Goal: Information Seeking & Learning: Compare options

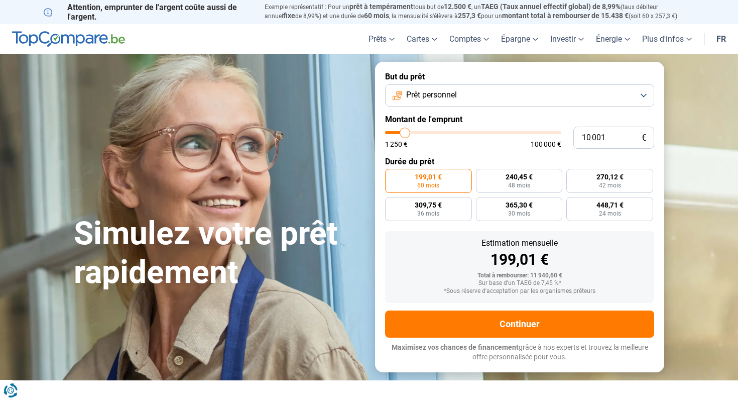
click at [636, 90] on button "Prêt personnel" at bounding box center [519, 95] width 269 height 22
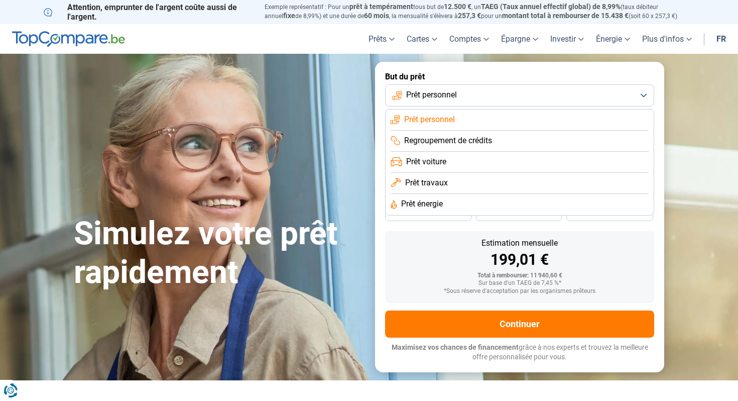
click at [636, 90] on button "Prêt personnel" at bounding box center [519, 95] width 269 height 22
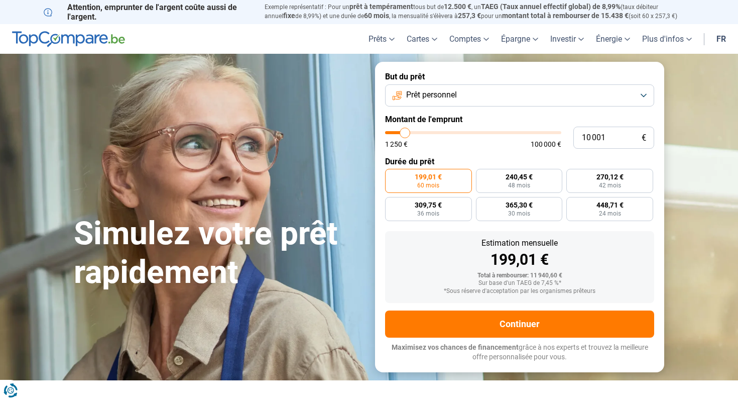
type input "11 000"
type input "11000"
type input "12 000"
type input "12000"
type input "15 000"
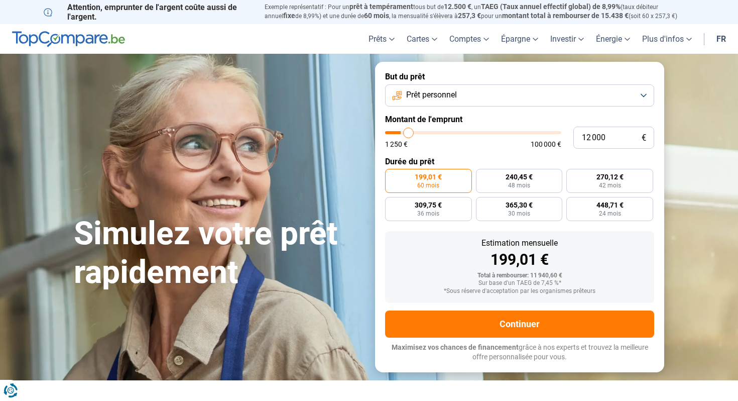
type input "15000"
type input "19 750"
type input "19750"
type input "24 500"
type input "24500"
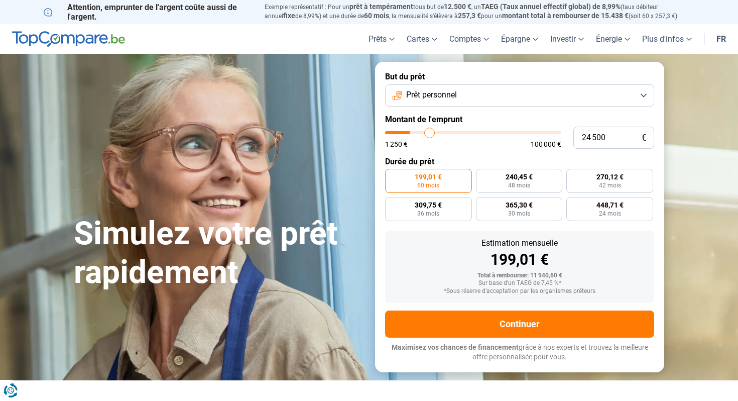
type input "28 500"
type input "28500"
type input "31 500"
type input "31500"
type input "33 500"
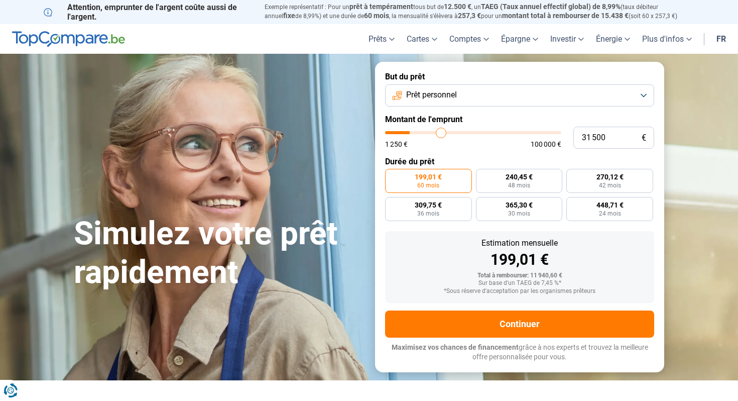
type input "33500"
type input "34 500"
type input "34500"
type input "35 000"
type input "35000"
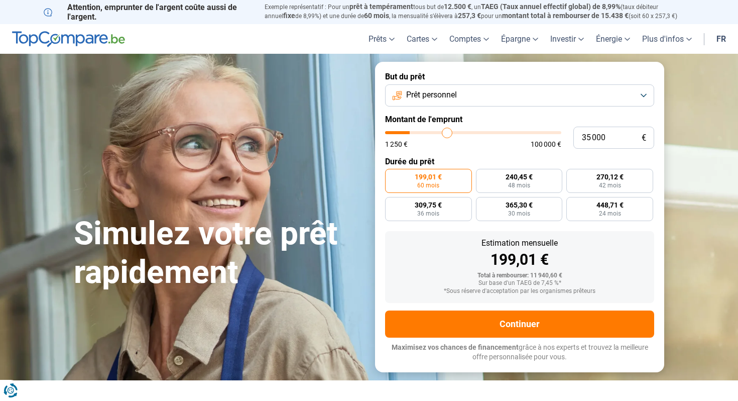
type input "35 500"
type input "35500"
type input "35 750"
type input "35750"
type input "36 000"
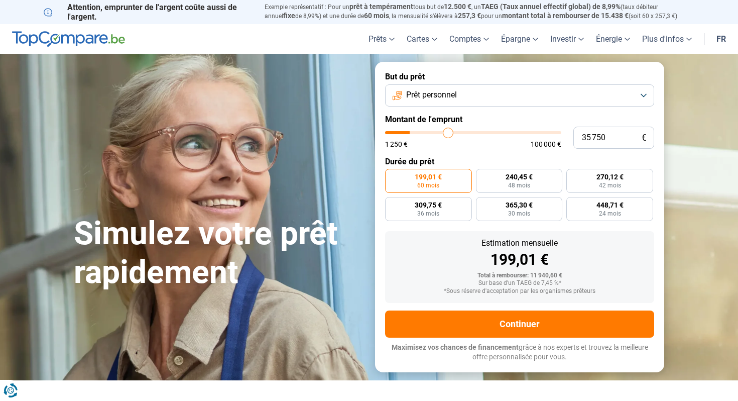
type input "36000"
type input "36 500"
type input "36500"
type input "36 750"
type input "36750"
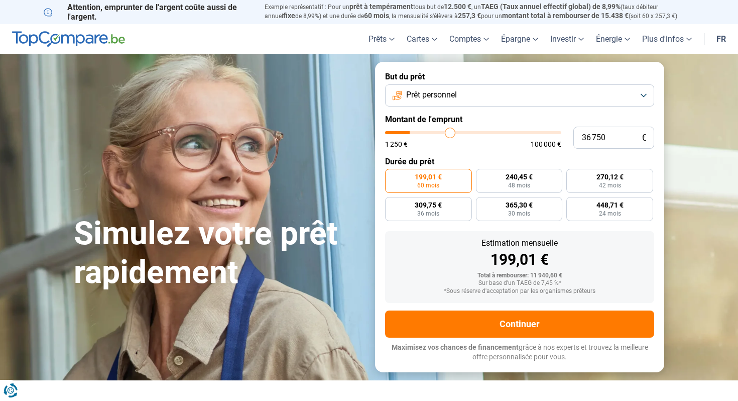
type input "37 250"
type input "37250"
type input "38 000"
type input "38000"
type input "38 500"
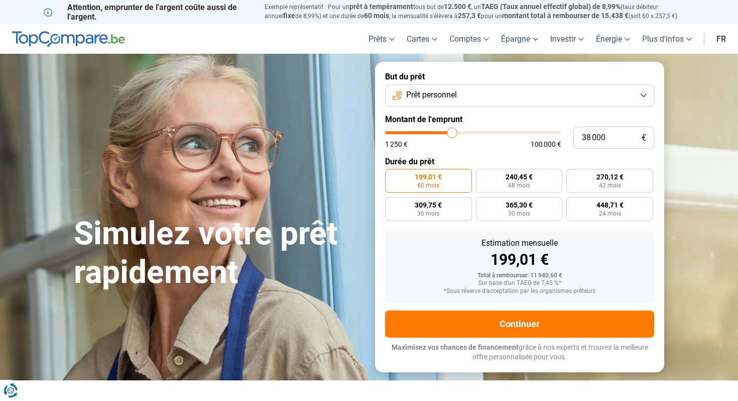
type input "38500"
type input "39 000"
type input "39000"
type input "39 750"
type input "39750"
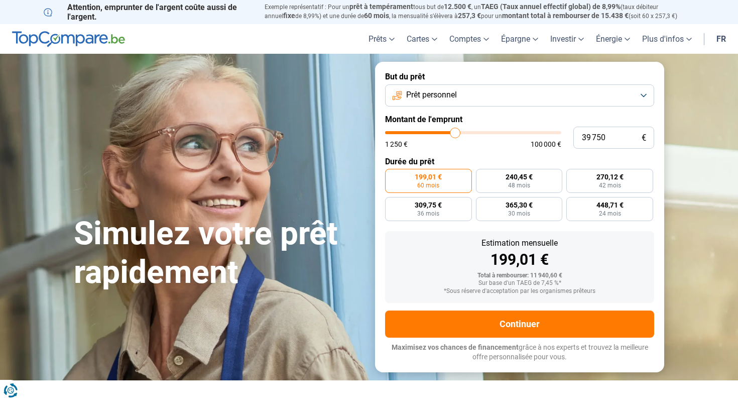
type input "40 250"
type input "40250"
type input "41 000"
type input "41000"
type input "41 250"
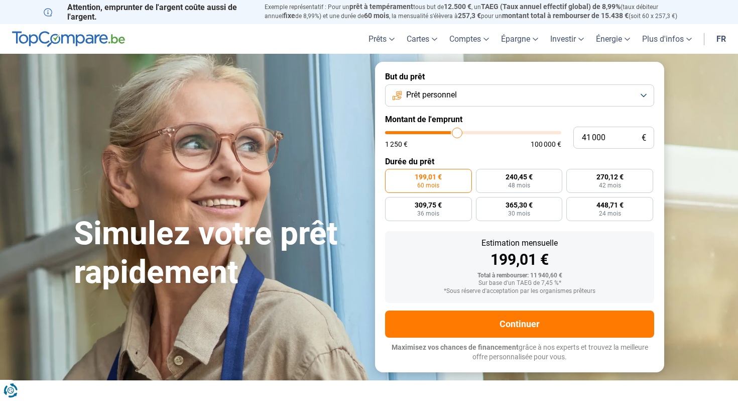
type input "41250"
type input "41 750"
type input "41750"
type input "42 000"
type input "42000"
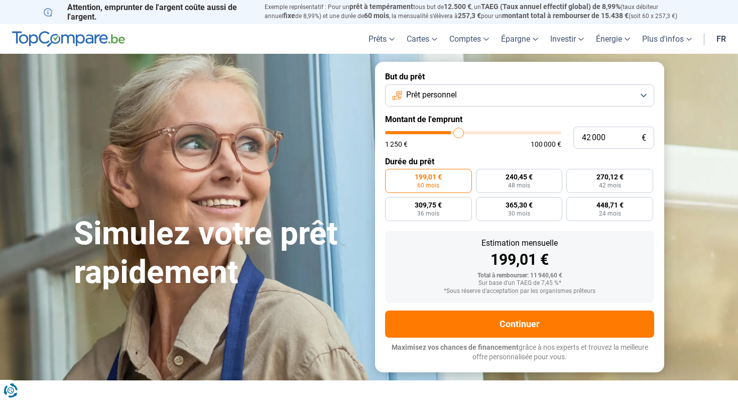
type input "42 250"
type input "42250"
type input "42 500"
type input "42500"
type input "42 750"
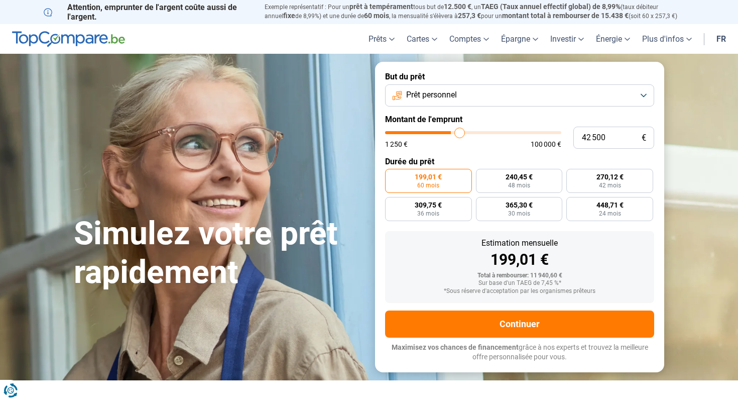
type input "42750"
type input "43 000"
type input "43000"
type input "43 250"
type input "43250"
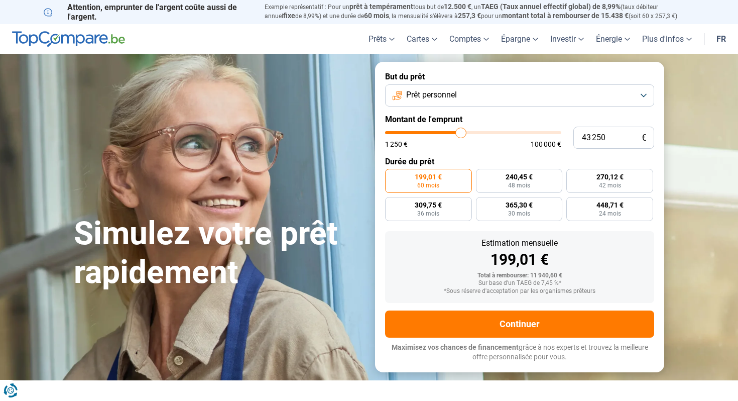
type input "43 500"
type input "43500"
type input "43 750"
type input "43750"
type input "44 000"
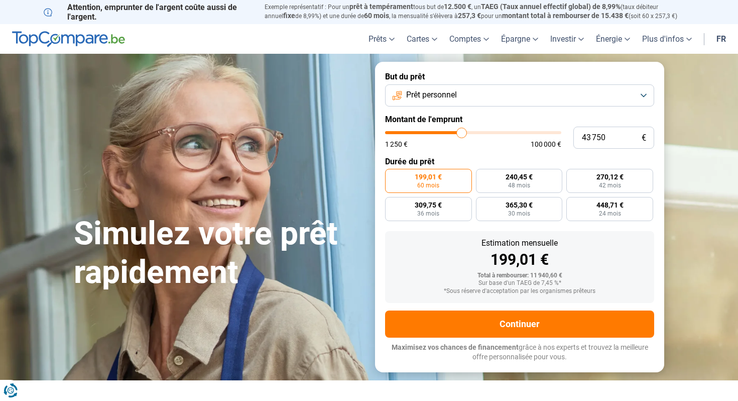
type input "44000"
type input "44 250"
type input "44250"
type input "44 500"
type input "44500"
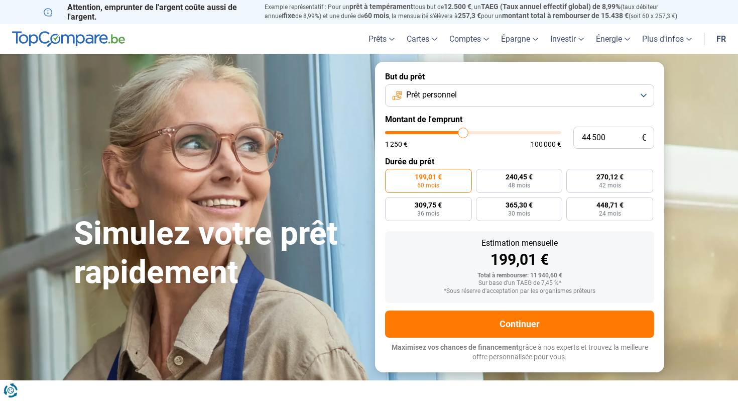
type input "44 000"
type input "44000"
type input "43 250"
type input "43250"
type input "41 500"
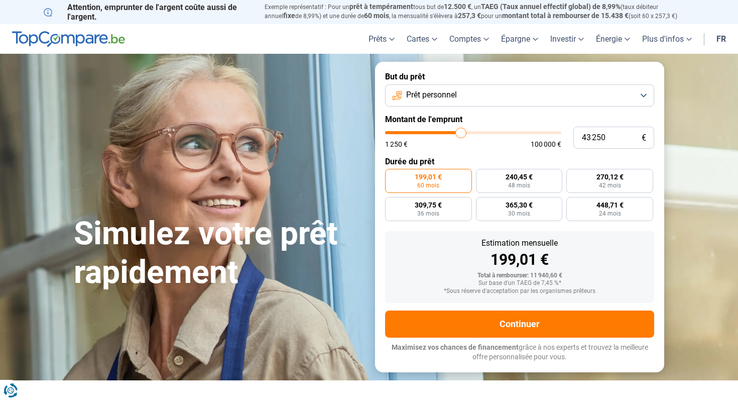
type input "41500"
type input "39 750"
type input "39750"
type input "38 250"
type input "38250"
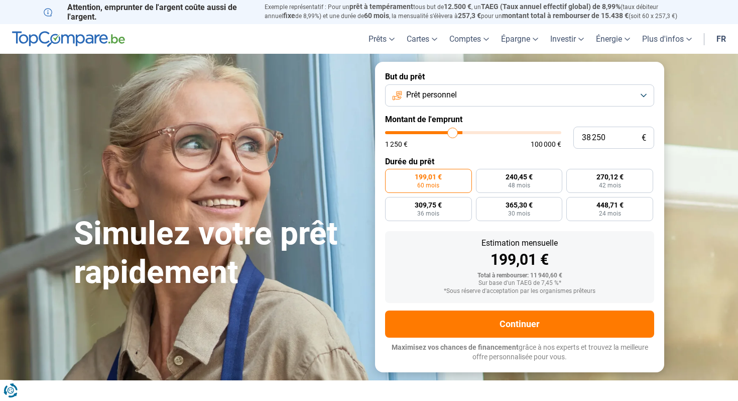
type input "36 750"
type input "36750"
type input "35 750"
type input "35750"
type input "34 750"
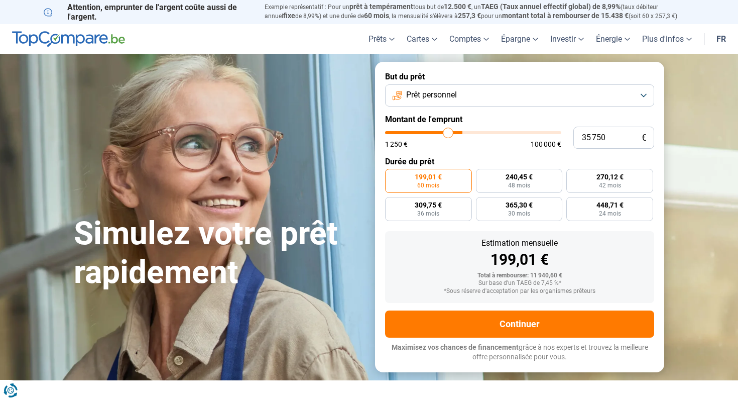
type input "34750"
type input "33 750"
type input "33750"
type input "33 000"
type input "33000"
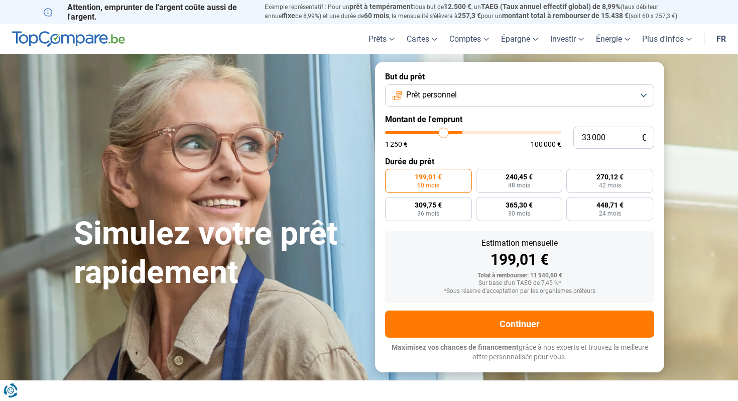
type input "32 250"
type input "32250"
type input "31 750"
type input "31750"
type input "31 000"
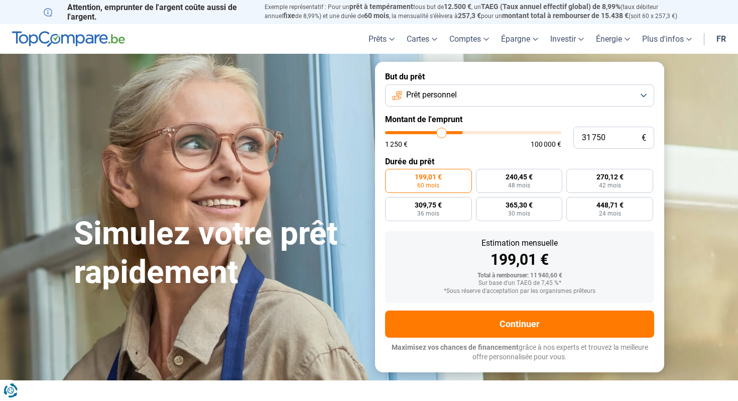
type input "31000"
type input "30 500"
type input "30500"
type input "30 000"
type input "30000"
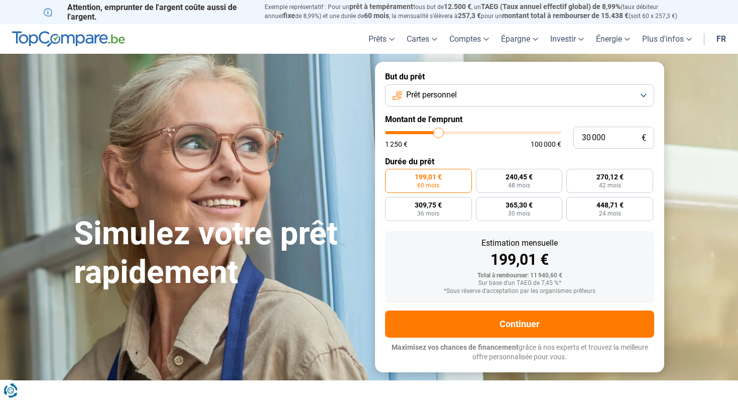
type input "29 250"
type input "29250"
type input "28 750"
type input "28750"
type input "28 000"
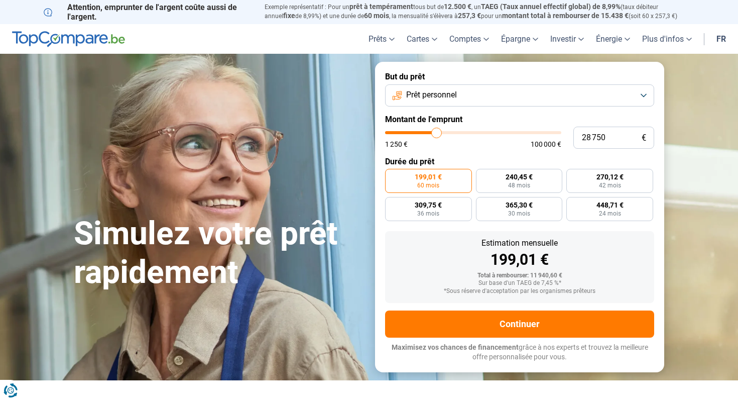
type input "28000"
type input "27 000"
type input "27000"
type input "26 250"
type input "26250"
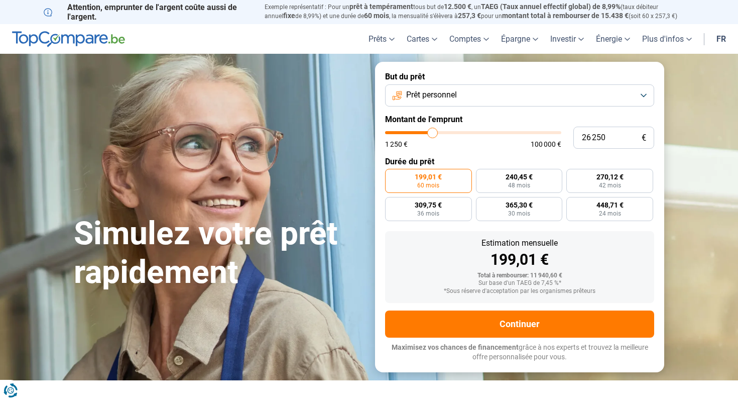
type input "25 500"
type input "25500"
type input "24 750"
type input "24750"
type input "24 000"
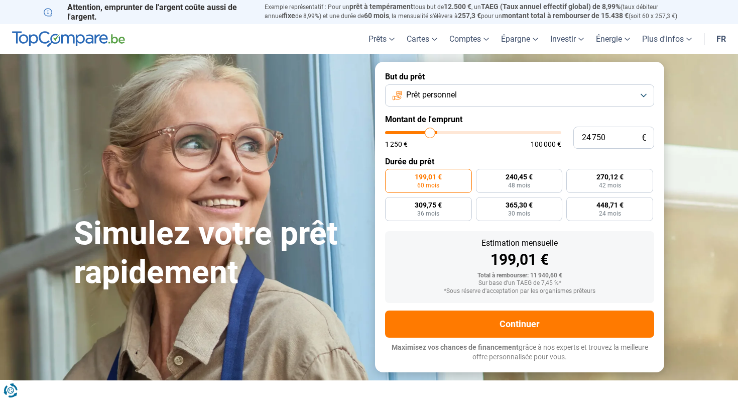
type input "24000"
type input "23 500"
type input "23500"
type input "23 000"
type input "23000"
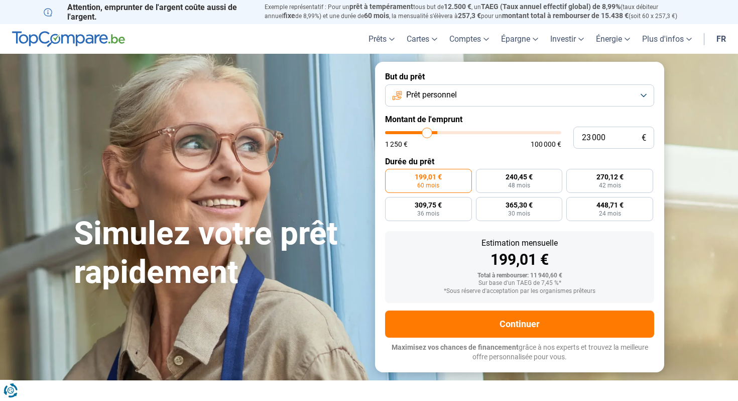
type input "22 500"
type input "22500"
type input "22 000"
type input "22000"
type input "21 750"
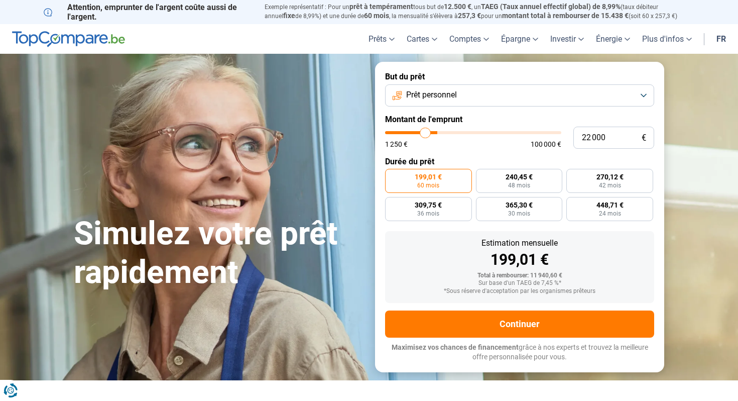
type input "21750"
type input "21 500"
type input "21500"
type input "21 250"
type input "21250"
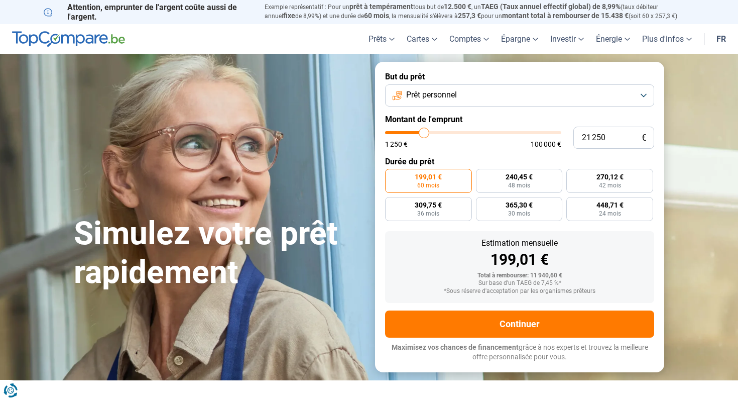
type input "21 000"
type input "21000"
type input "20 750"
type input "20750"
type input "20 500"
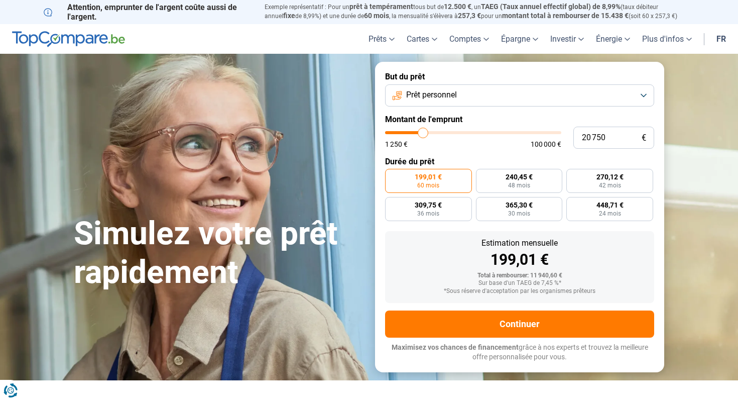
type input "20500"
type input "20 250"
type input "20250"
type input "20 000"
type input "20000"
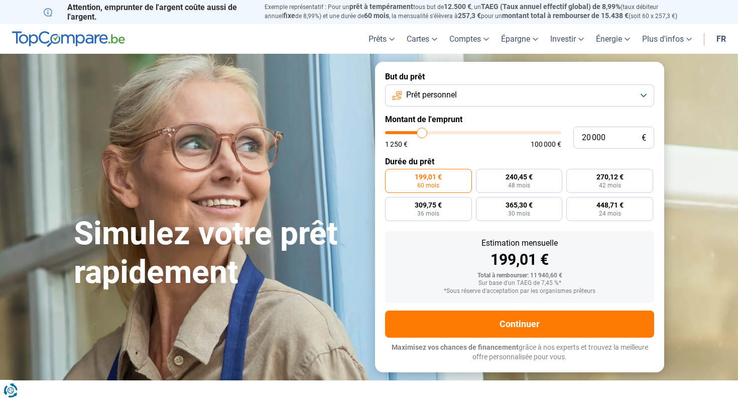
type input "19 750"
type input "19750"
type input "19 500"
type input "19500"
type input "19 250"
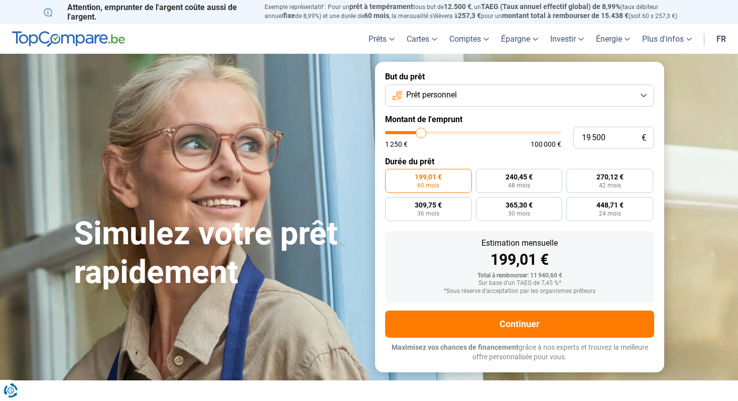
type input "19250"
type input "19 000"
type input "19000"
type input "18 750"
type input "18750"
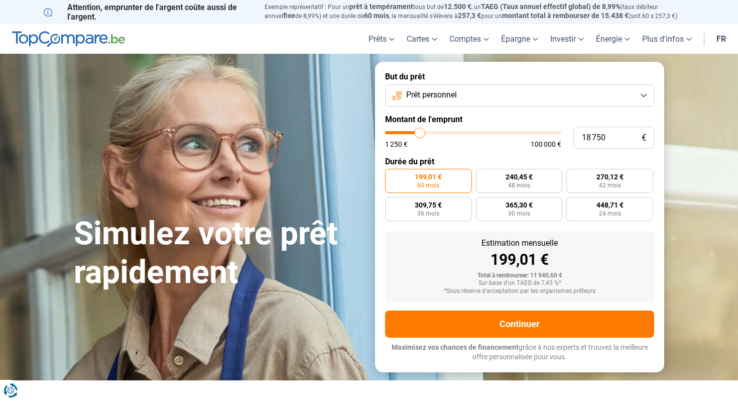
type input "18 500"
type input "18500"
type input "18 250"
type input "18250"
type input "18 000"
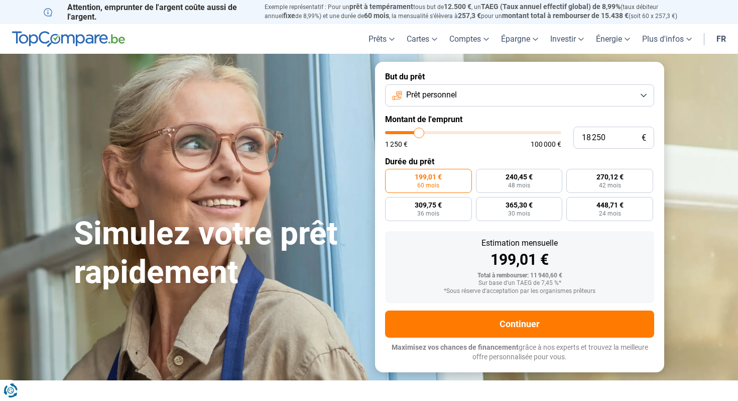
type input "18000"
type input "17 750"
type input "17750"
type input "17 500"
type input "17500"
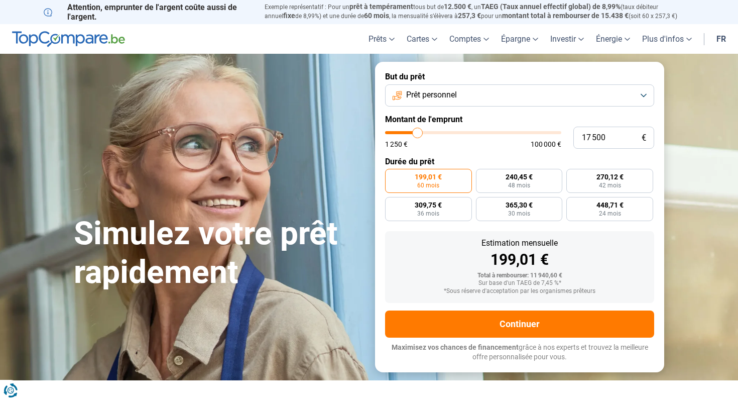
type input "17 250"
type input "17250"
type input "17 000"
type input "17000"
type input "16 750"
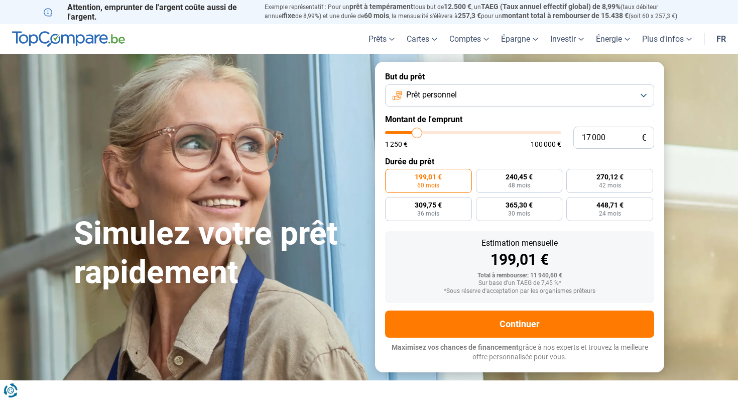
type input "16750"
type input "16 250"
type input "16250"
type input "15 750"
type input "15750"
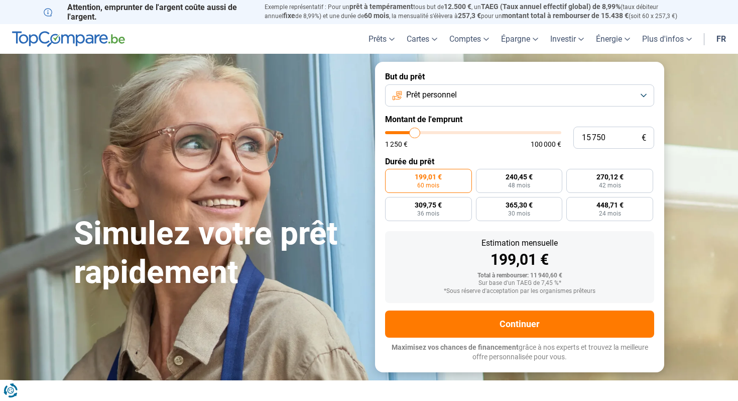
type input "15 250"
type input "15250"
type input "14 750"
type input "14750"
type input "14 250"
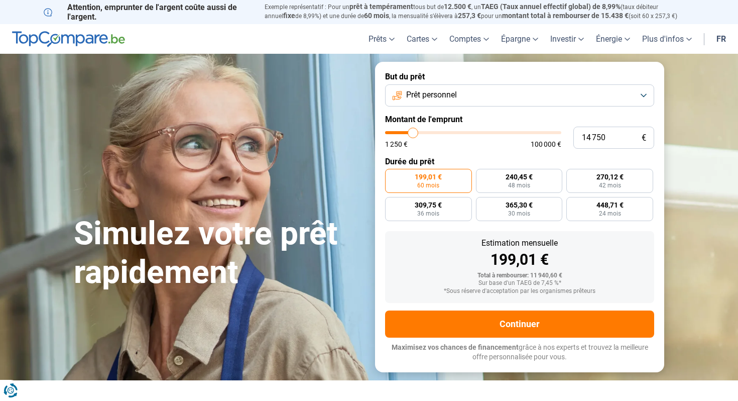
type input "14250"
type input "14 000"
type input "14000"
type input "13 750"
type input "13750"
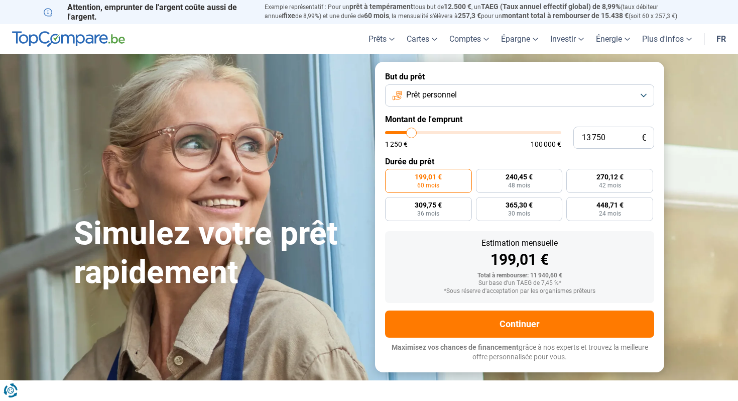
type input "13 500"
type input "13500"
type input "13 250"
type input "13250"
type input "13 000"
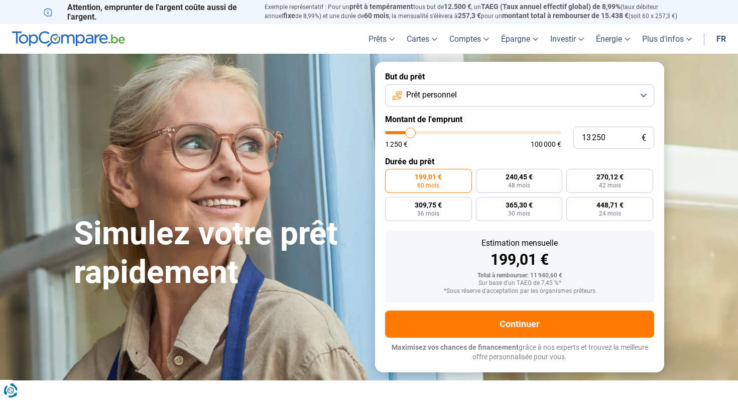
type input "13000"
type input "12 750"
type input "12750"
type input "12 500"
type input "12500"
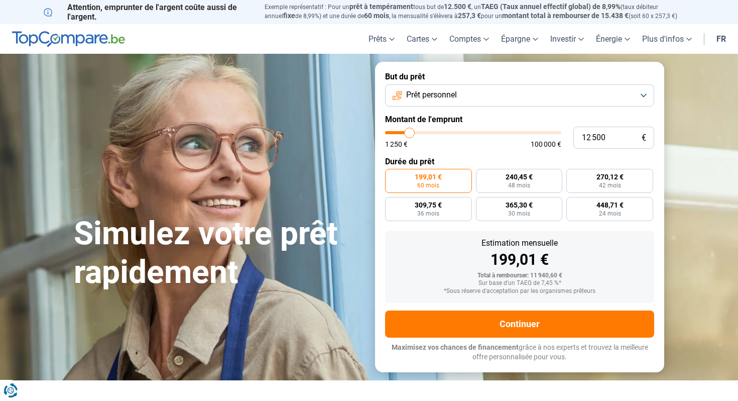
type input "12 250"
type input "12250"
type input "12 000"
type input "12000"
type input "11 750"
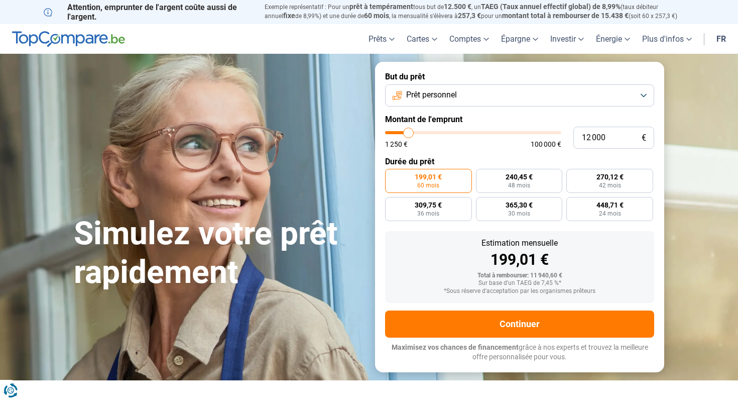
type input "11750"
type input "11 500"
type input "11500"
type input "11 250"
type input "11250"
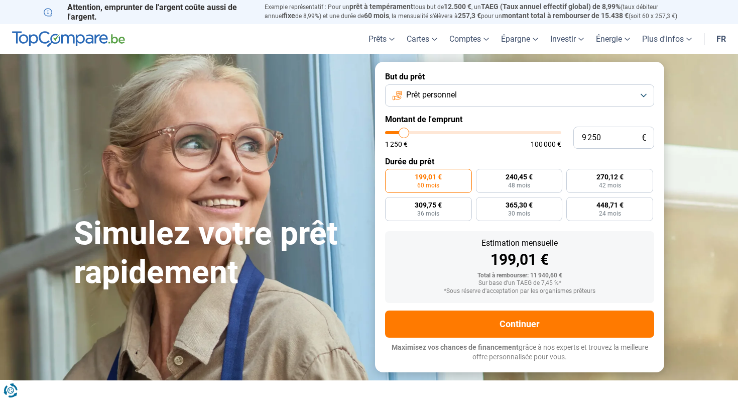
click at [404, 134] on input "range" at bounding box center [473, 132] width 176 height 3
click at [527, 206] on span "415,02 €" at bounding box center [518, 204] width 27 height 7
click at [482, 203] on input "415,02 € 24 mois" at bounding box center [479, 200] width 7 height 7
click at [436, 182] on span "48 mois" at bounding box center [428, 185] width 22 height 6
click at [392, 175] on input "222,39 € 48 mois" at bounding box center [388, 172] width 7 height 7
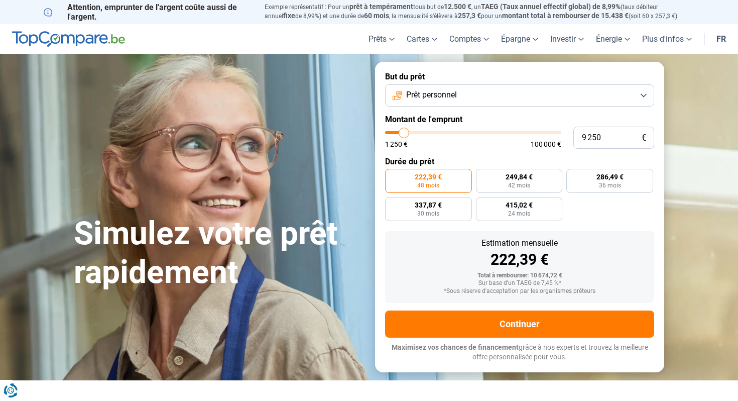
click at [543, 86] on button "Prêt personnel" at bounding box center [519, 95] width 269 height 22
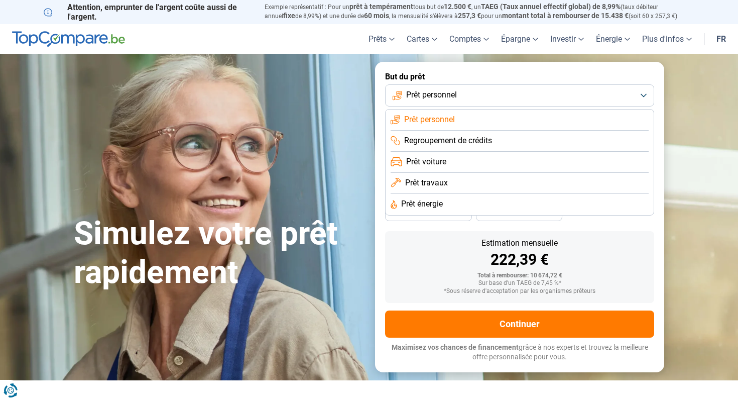
click at [430, 161] on span "Prêt voiture" at bounding box center [426, 161] width 40 height 11
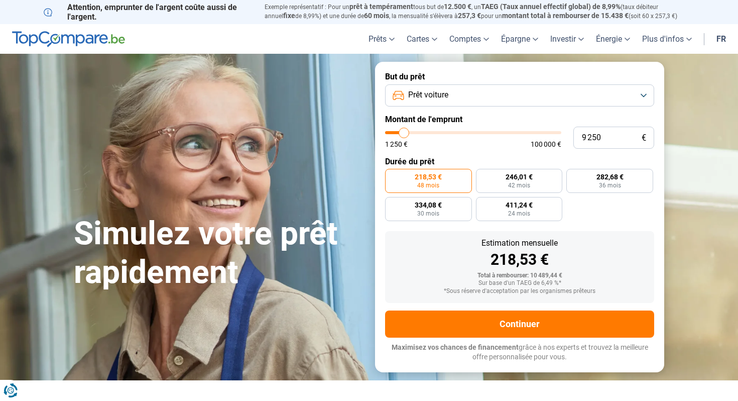
click at [448, 90] on span "Prêt voiture" at bounding box center [428, 94] width 40 height 11
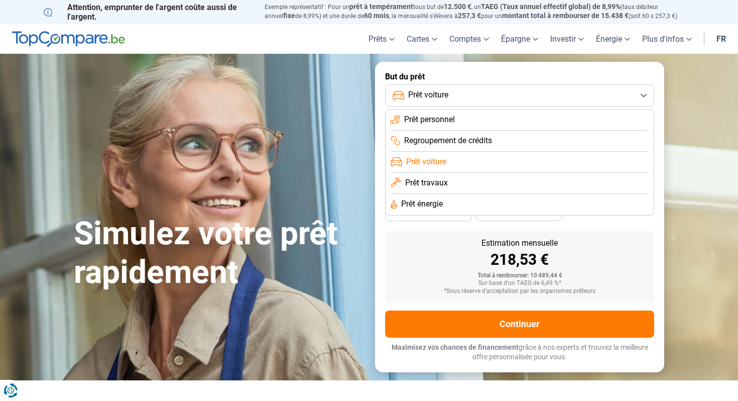
click at [423, 184] on span "Prêt travaux" at bounding box center [426, 182] width 43 height 11
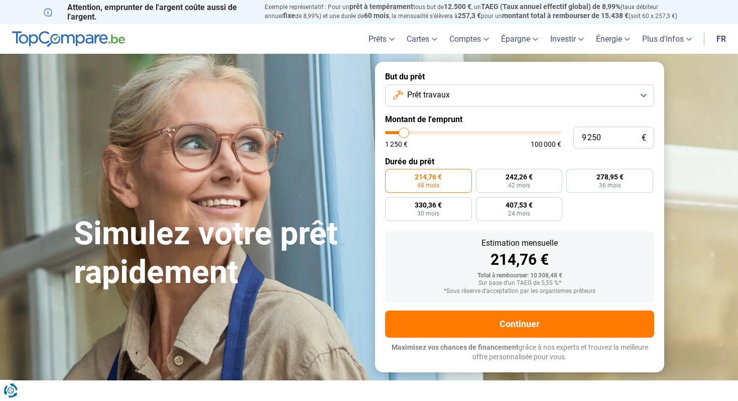
click at [423, 184] on span "48 mois" at bounding box center [428, 185] width 22 height 6
click at [392, 175] on input "214,76 € 48 mois" at bounding box center [388, 172] width 7 height 7
drag, startPoint x: 405, startPoint y: 131, endPoint x: 439, endPoint y: 126, distance: 34.5
click at [439, 131] on input "range" at bounding box center [473, 132] width 176 height 3
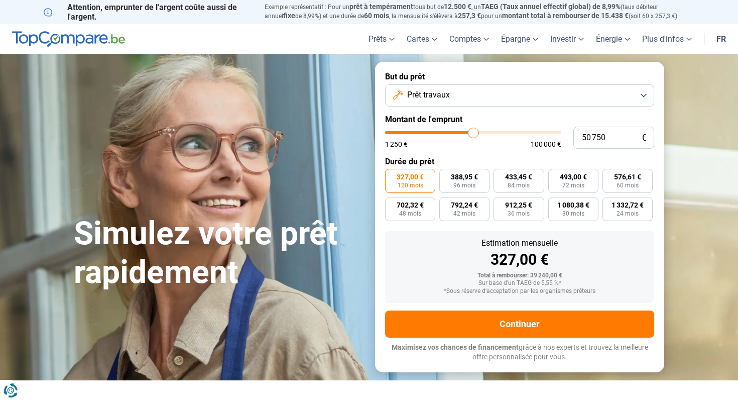
drag, startPoint x: 439, startPoint y: 133, endPoint x: 473, endPoint y: 130, distance: 33.8
click at [473, 131] on input "range" at bounding box center [473, 132] width 176 height 3
click at [617, 90] on button "Prêt travaux" at bounding box center [519, 95] width 269 height 22
